Goal: Communication & Community: Ask a question

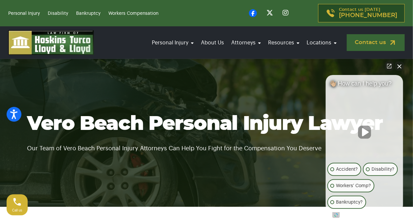
click at [373, 39] on link "Contact us" at bounding box center [376, 42] width 58 height 17
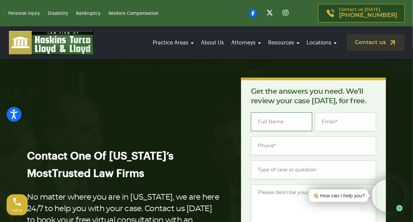
click at [273, 121] on input "Name *" at bounding box center [281, 122] width 61 height 19
type input "[PERSON_NAME]"
type input "[EMAIL_ADDRESS][DOMAIN_NAME]"
type input "(951) 428-9964"
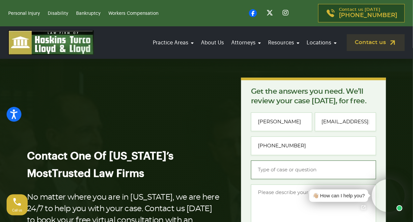
click at [271, 170] on input "Type of case or question *" at bounding box center [313, 170] width 125 height 19
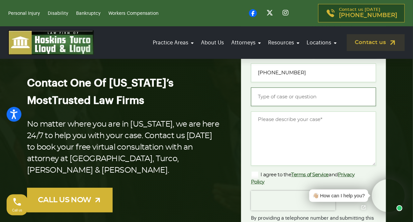
scroll to position [81, 0]
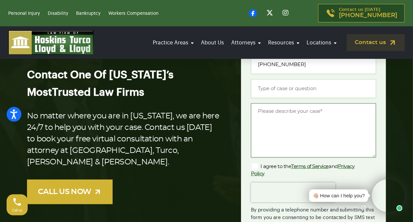
click at [268, 115] on textarea "Message *" at bounding box center [313, 130] width 125 height 54
paste textarea "My truck was damaged on August 4 at a 7-Eleven when a hand-truck operated by a …"
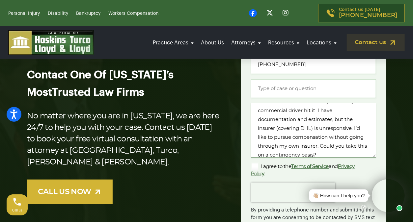
scroll to position [0, 0]
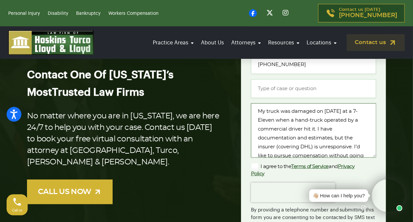
type textarea "My truck was damaged on August 4 at a 7-Eleven when a hand-truck operated by a …"
click at [282, 87] on input "Type of case or question *" at bounding box center [313, 88] width 125 height 19
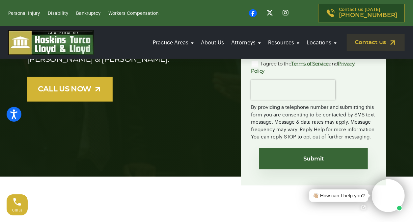
scroll to position [160, 0]
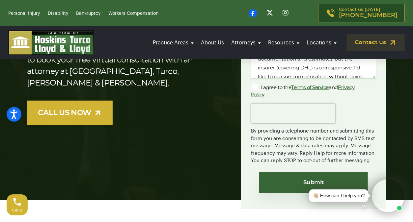
type input "Property damage"
click at [256, 87] on label "I agree to the Terms of Service and Privacy Policy" at bounding box center [308, 91] width 115 height 15
click at [0, 0] on input "I agree to the Terms of Service and Privacy Policy" at bounding box center [0, 0] width 0 height 0
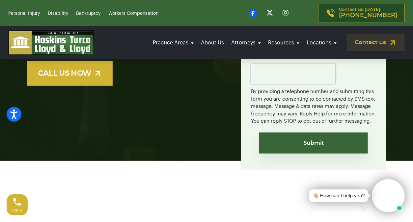
scroll to position [204, 0]
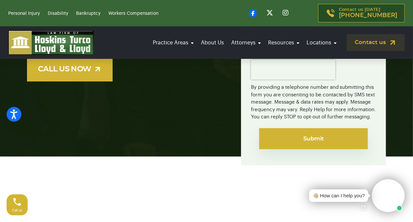
click at [321, 139] on input "Submit" at bounding box center [313, 139] width 109 height 21
